Goal: Use online tool/utility: Utilize a website feature to perform a specific function

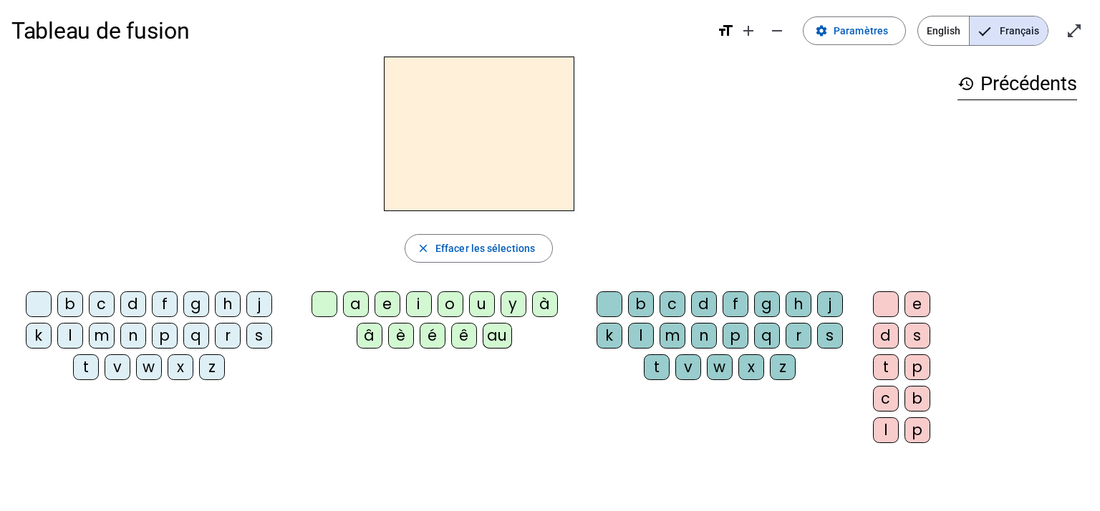
scroll to position [3, 0]
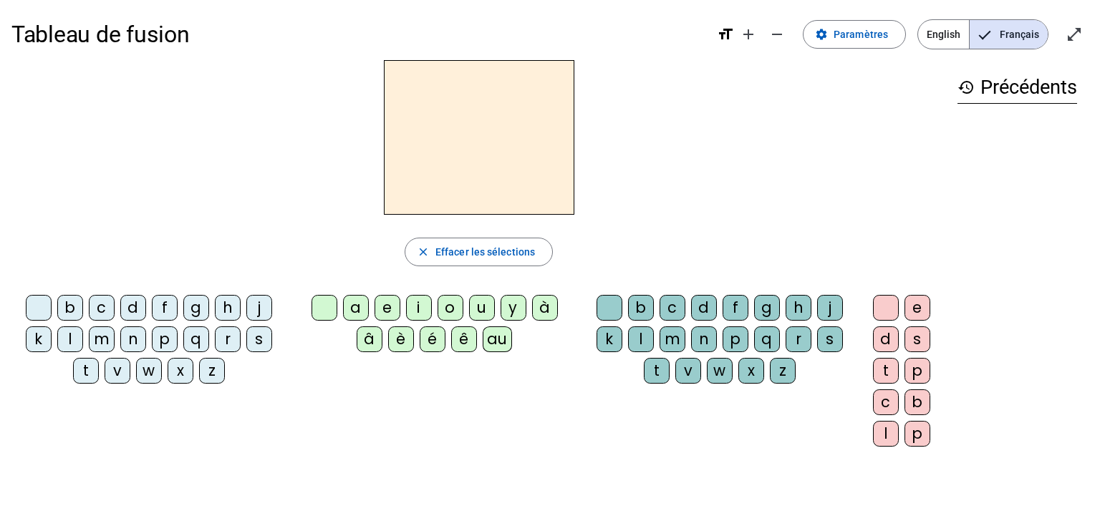
click at [100, 345] on div "m" at bounding box center [102, 340] width 26 height 26
click at [450, 312] on div "o" at bounding box center [451, 308] width 26 height 26
click at [648, 379] on div "t" at bounding box center [657, 371] width 26 height 26
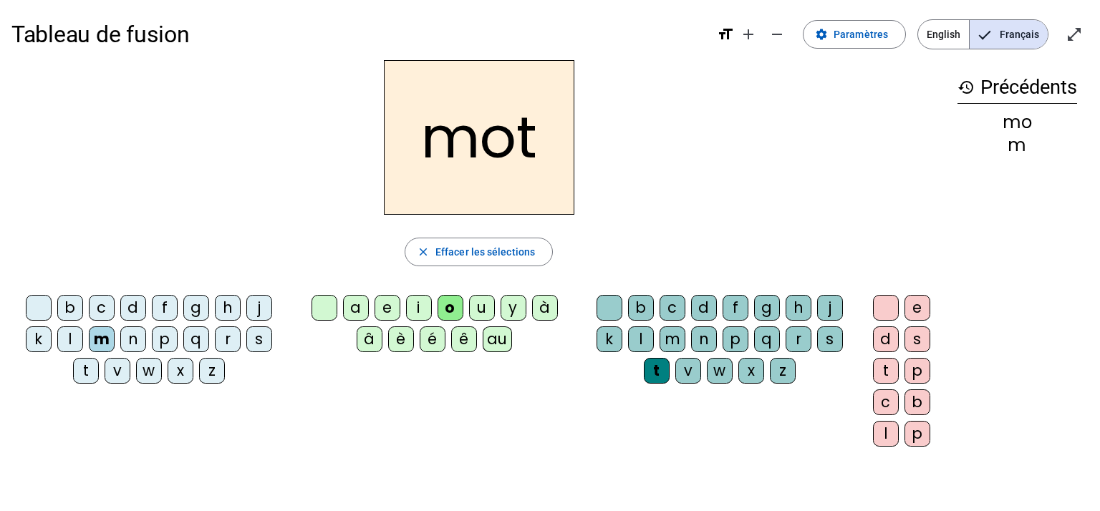
click at [165, 344] on div "p" at bounding box center [165, 340] width 26 height 26
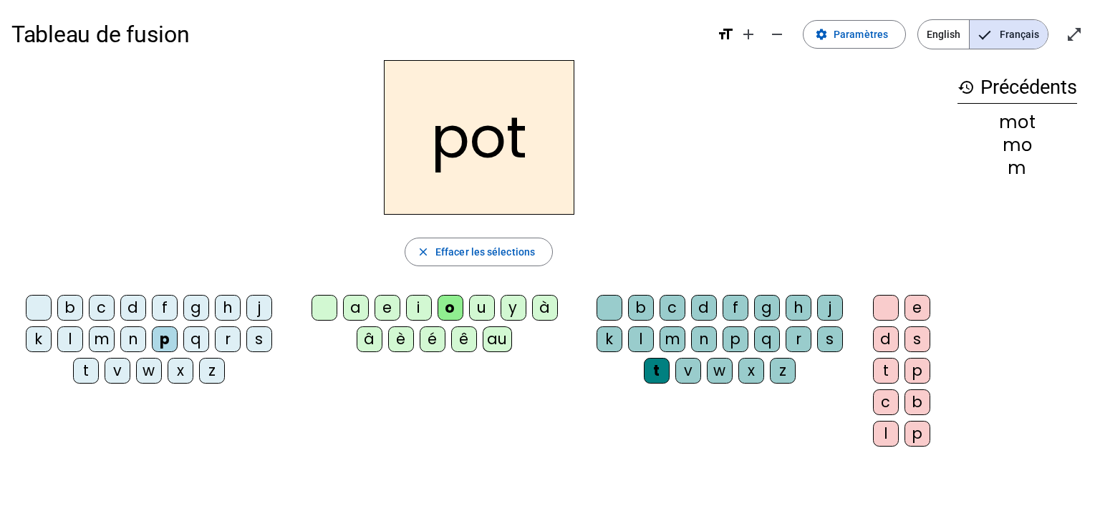
click at [61, 332] on div "l" at bounding box center [70, 340] width 26 height 26
click at [223, 337] on div "r" at bounding box center [228, 340] width 26 height 26
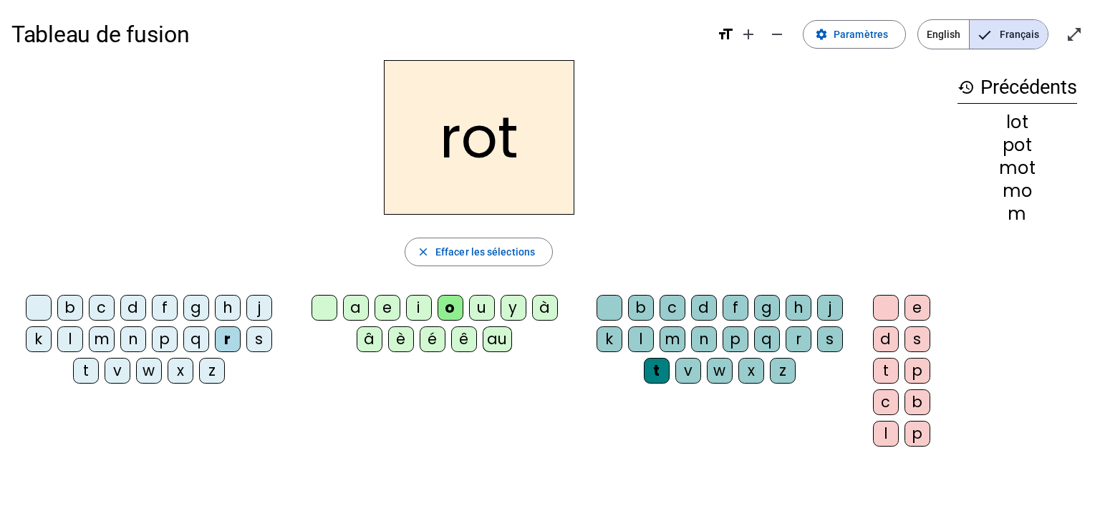
click at [360, 310] on div "a" at bounding box center [356, 308] width 26 height 26
click at [417, 309] on div "i" at bounding box center [419, 308] width 26 height 26
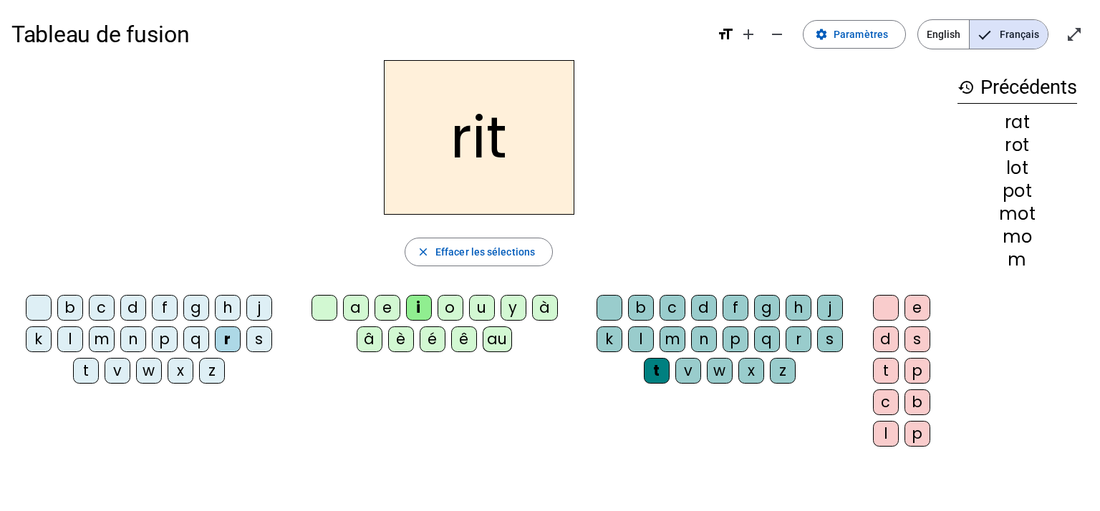
click at [112, 375] on div "v" at bounding box center [118, 371] width 26 height 26
click at [103, 347] on div "m" at bounding box center [102, 340] width 26 height 26
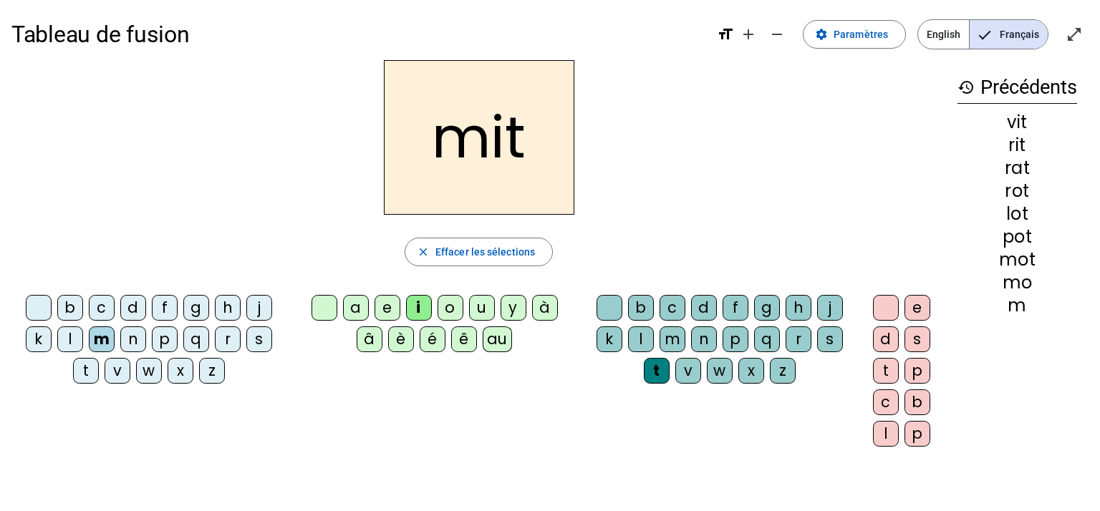
click at [135, 311] on div "d" at bounding box center [133, 308] width 26 height 26
